Goal: Task Accomplishment & Management: Manage account settings

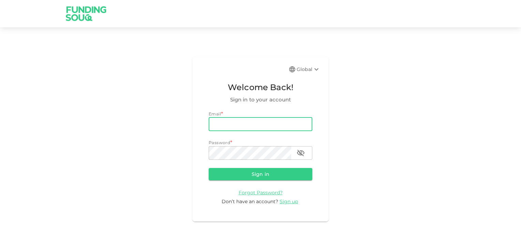
click at [228, 119] on input "email" at bounding box center [261, 124] width 104 height 14
type input "[EMAIL_ADDRESS][DOMAIN_NAME]"
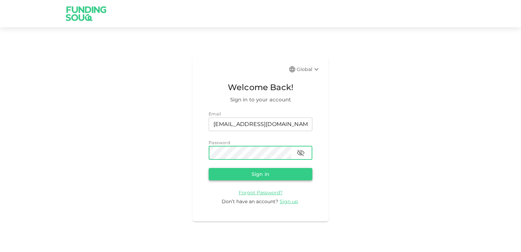
click at [258, 176] on button "Sign in" at bounding box center [261, 174] width 104 height 12
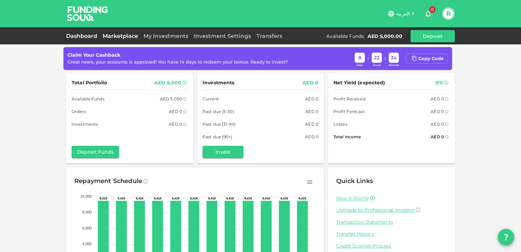
click at [112, 34] on link "Marketplace" at bounding box center [120, 36] width 41 height 6
